Goal: Transaction & Acquisition: Purchase product/service

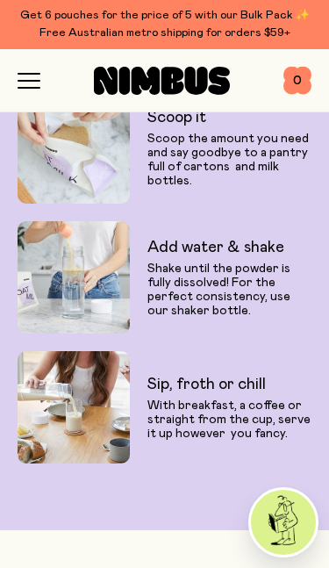
scroll to position [2979, 0]
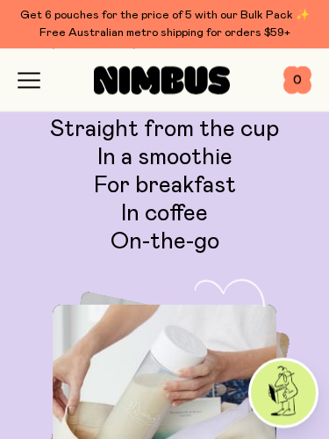
scroll to position [4306, 0]
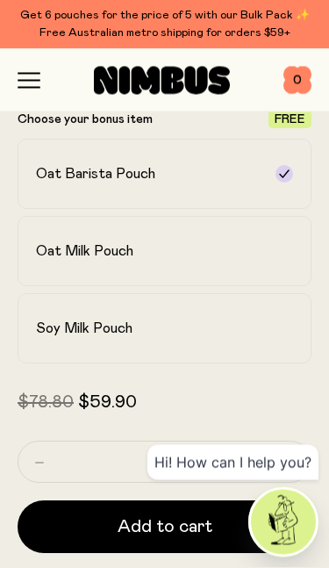
scroll to position [728, 0]
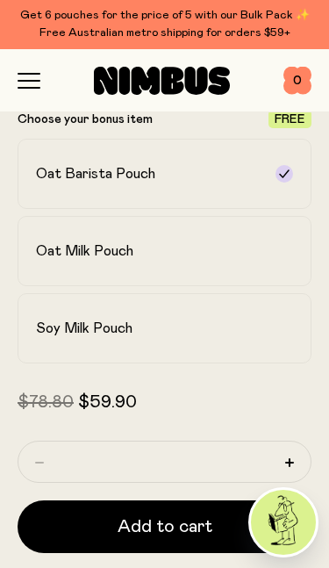
click at [65, 326] on h2 "Soy Milk Pouch" at bounding box center [84, 329] width 97 height 18
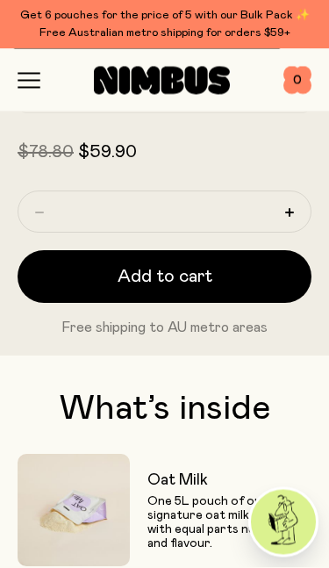
scroll to position [980, 0]
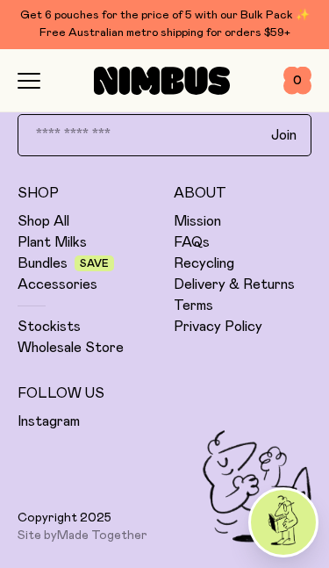
click at [220, 130] on input "email" at bounding box center [132, 135] width 228 height 26
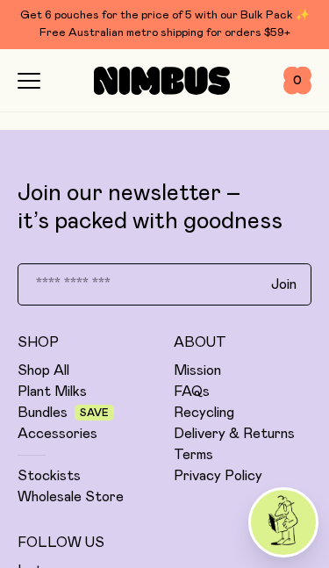
type input "**********"
click at [294, 278] on span "Join" at bounding box center [283, 285] width 25 height 18
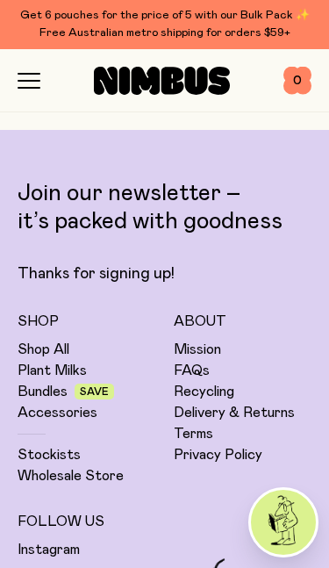
click at [91, 385] on span "Save" at bounding box center [95, 392] width 40 height 16
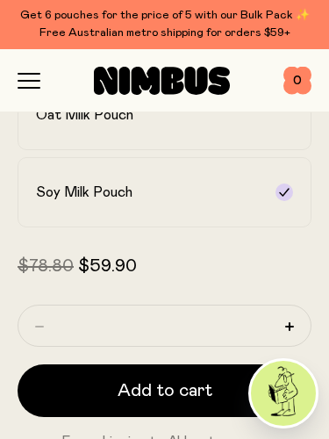
scroll to position [863, 0]
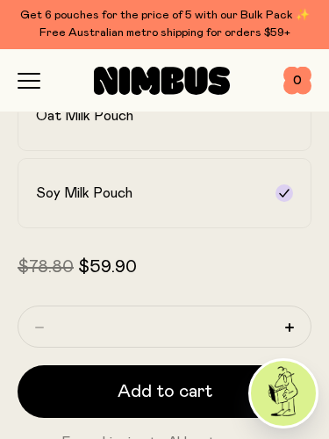
click at [181, 392] on span "Add to cart" at bounding box center [165, 391] width 95 height 25
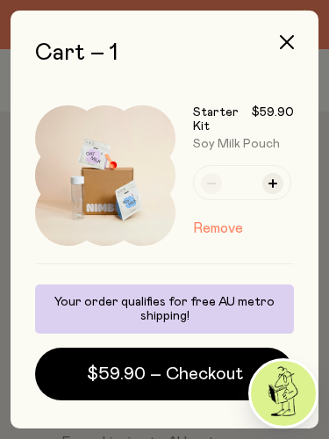
click at [306, 33] on button "button" at bounding box center [287, 42] width 42 height 42
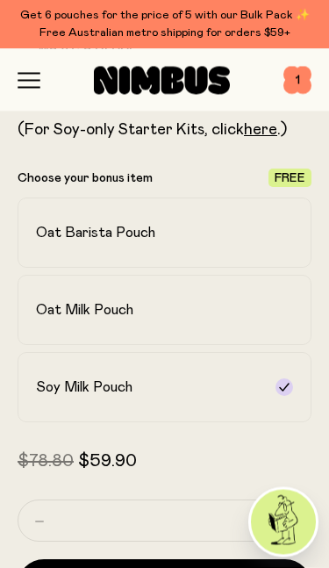
scroll to position [669, 0]
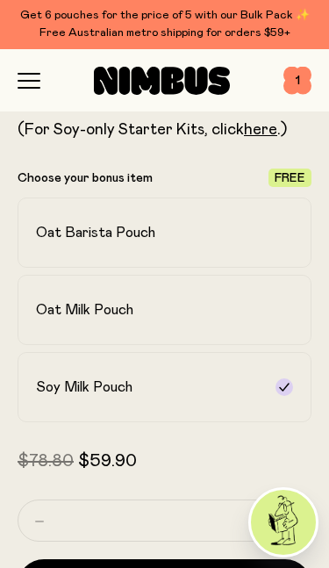
click at [259, 134] on link "here" at bounding box center [260, 130] width 33 height 16
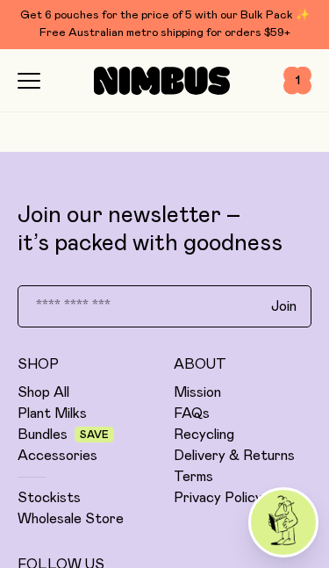
scroll to position [6265, 0]
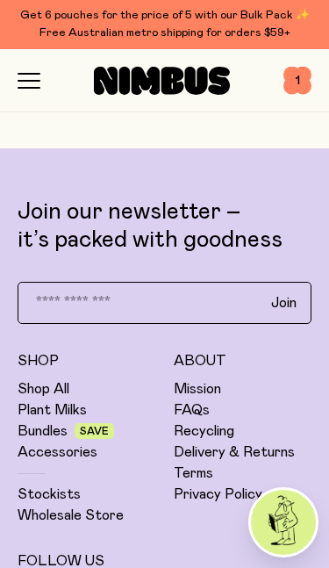
click at [91, 423] on span "Save" at bounding box center [95, 431] width 40 height 16
click at [100, 426] on span "Save" at bounding box center [94, 431] width 29 height 11
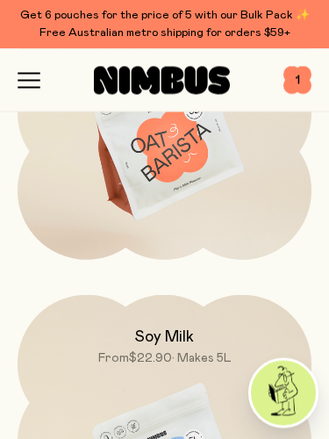
scroll to position [5430, 0]
